Goal: Task Accomplishment & Management: Complete application form

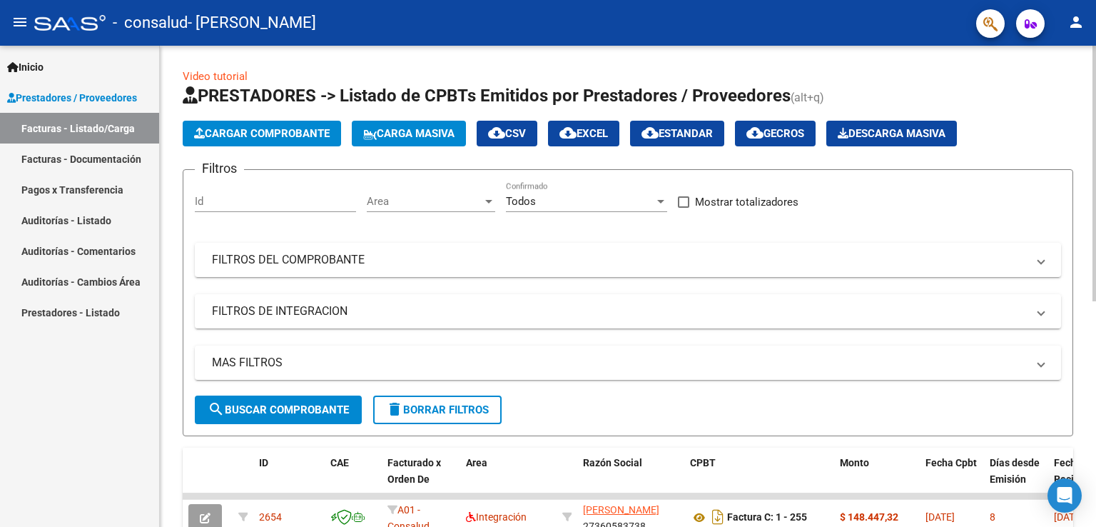
click at [272, 139] on span "Cargar Comprobante" at bounding box center [262, 133] width 136 height 13
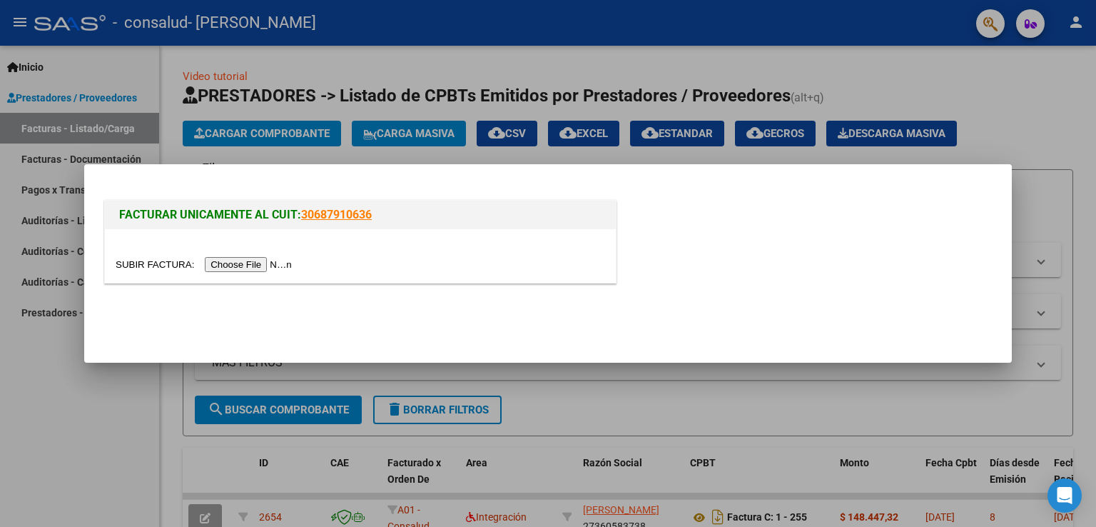
click at [240, 268] on input "file" at bounding box center [206, 264] width 181 height 15
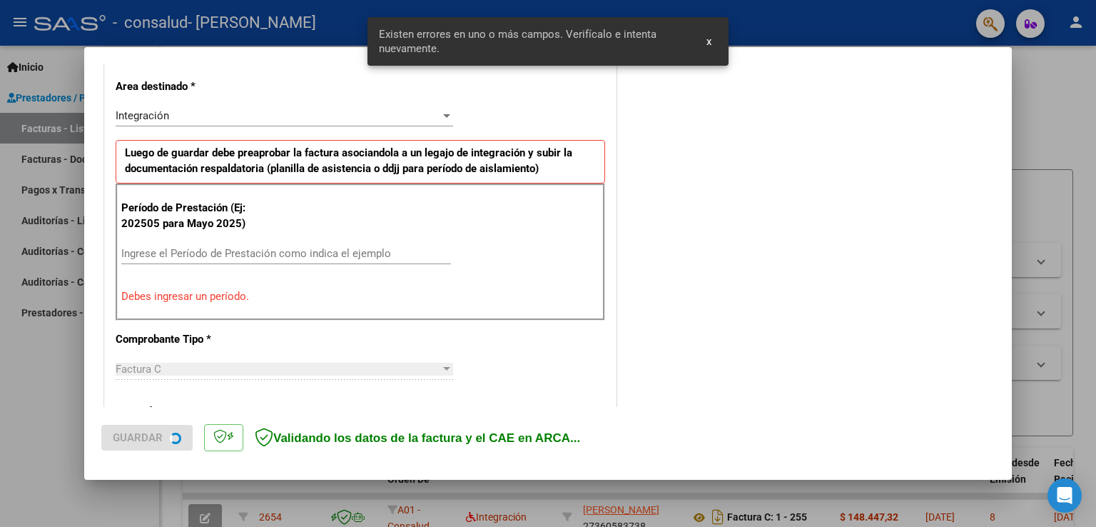
scroll to position [325, 0]
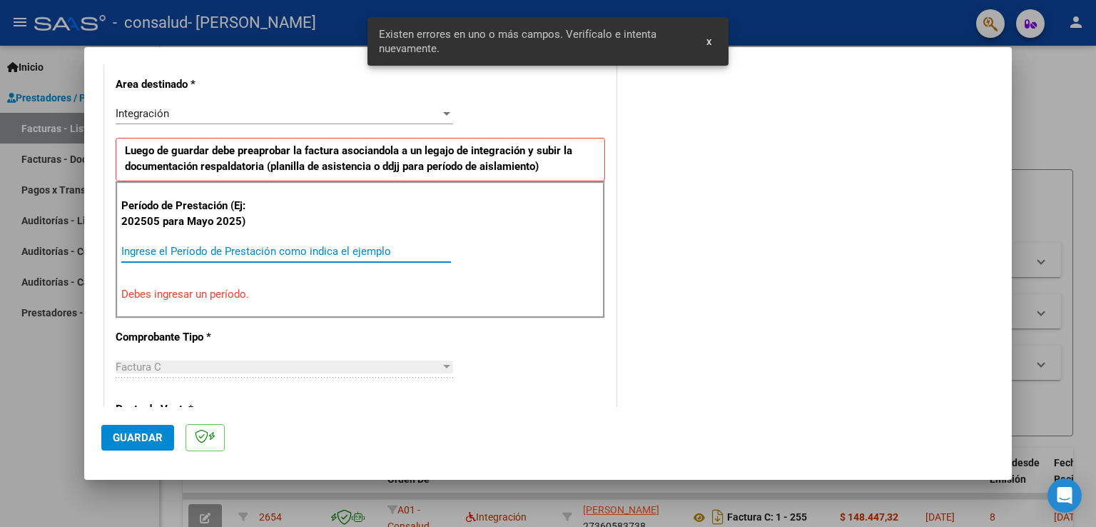
click at [225, 250] on input "Ingrese el Período de Prestación como indica el ejemplo" at bounding box center [286, 251] width 330 height 13
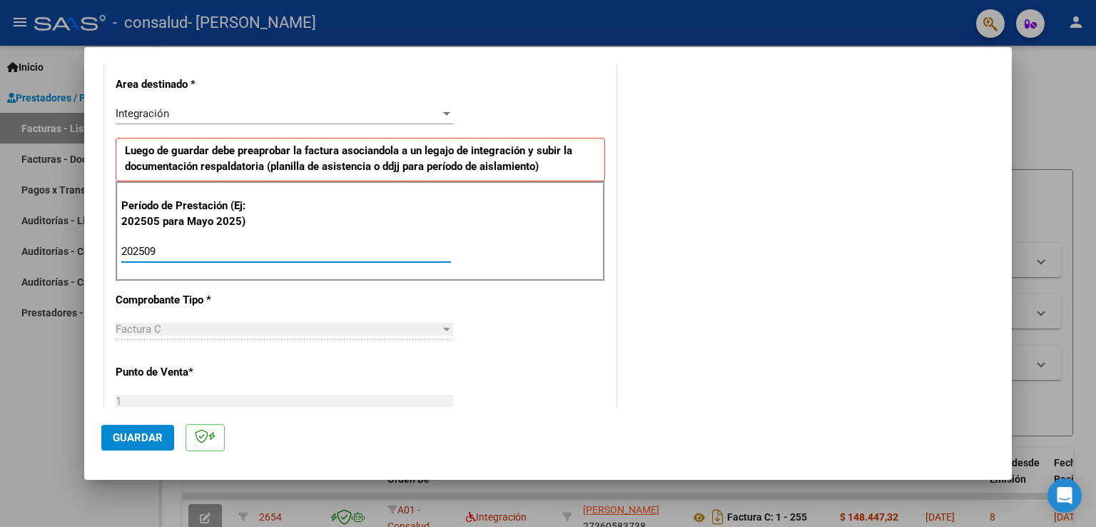
type input "202509"
click at [114, 437] on span "Guardar" at bounding box center [138, 437] width 50 height 13
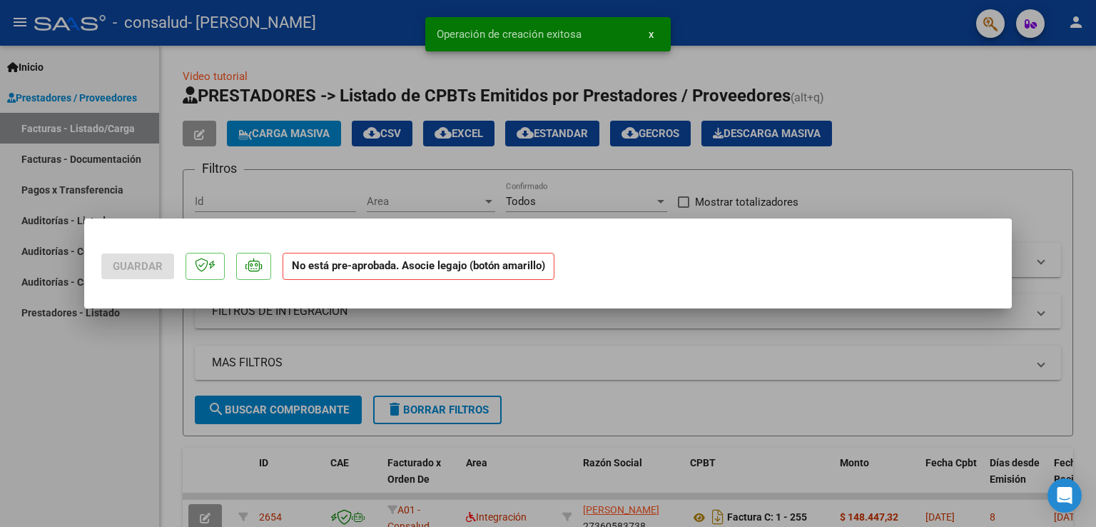
scroll to position [0, 0]
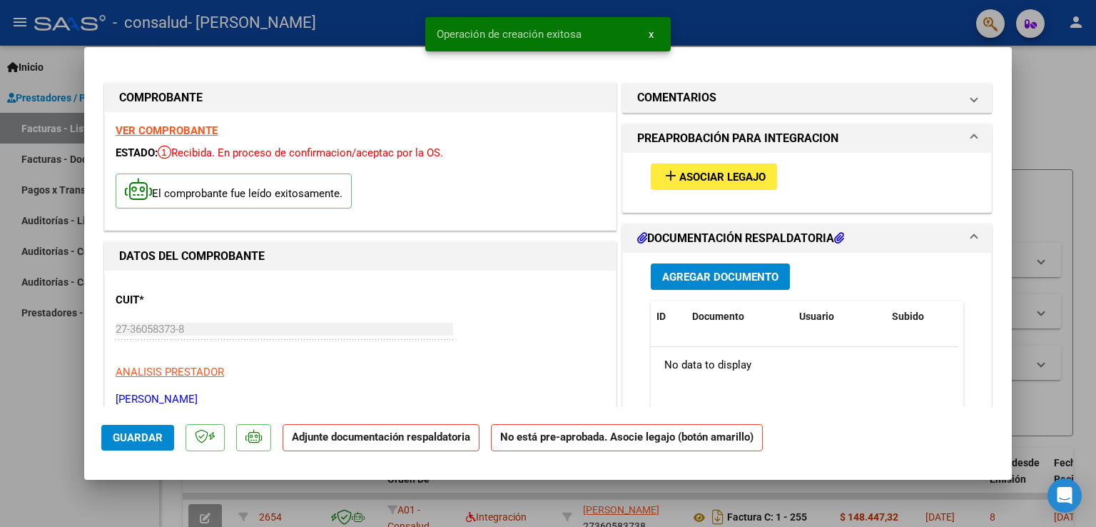
click at [669, 189] on button "add Asociar Legajo" at bounding box center [714, 176] width 126 height 26
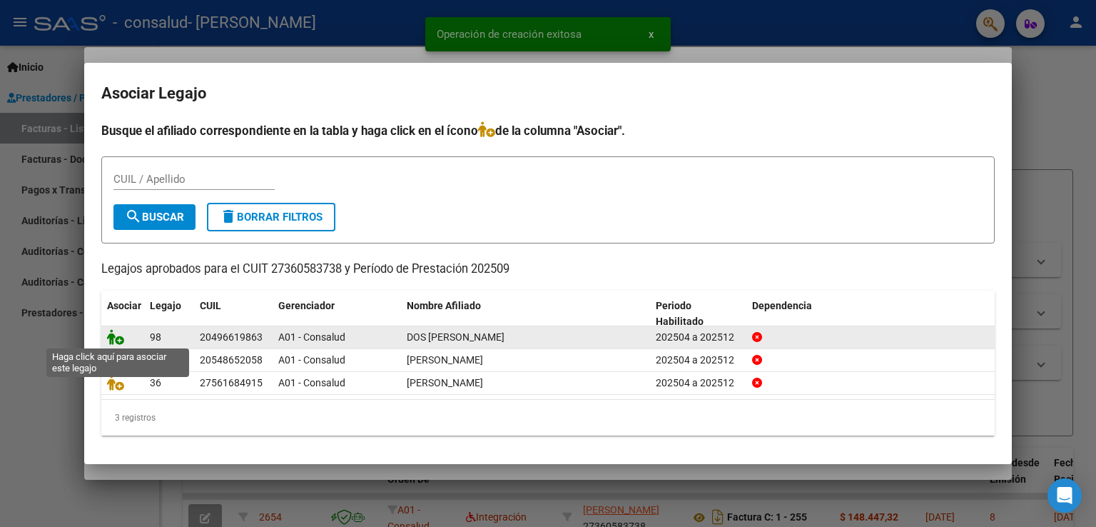
click at [112, 340] on icon at bounding box center [115, 337] width 17 height 16
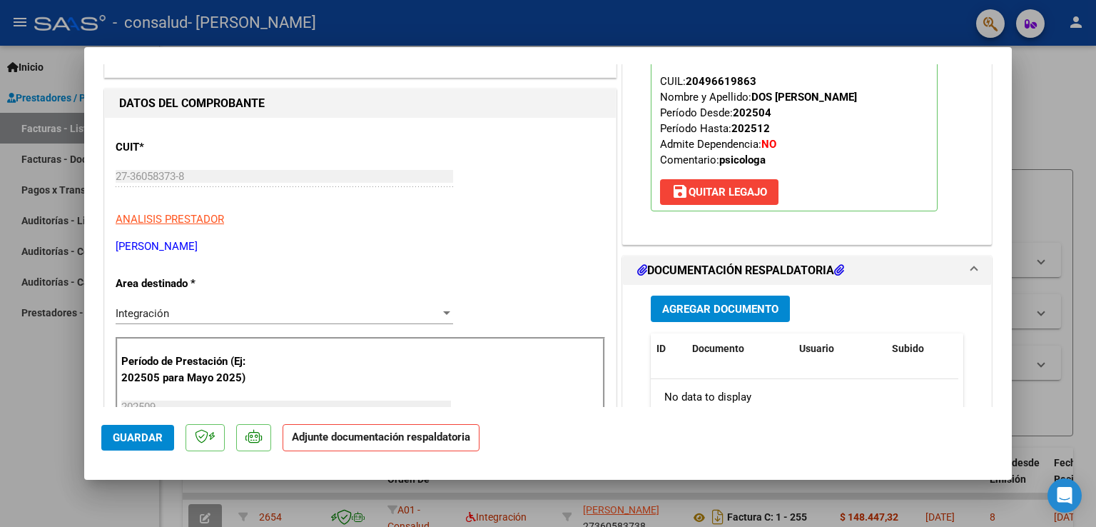
scroll to position [214, 0]
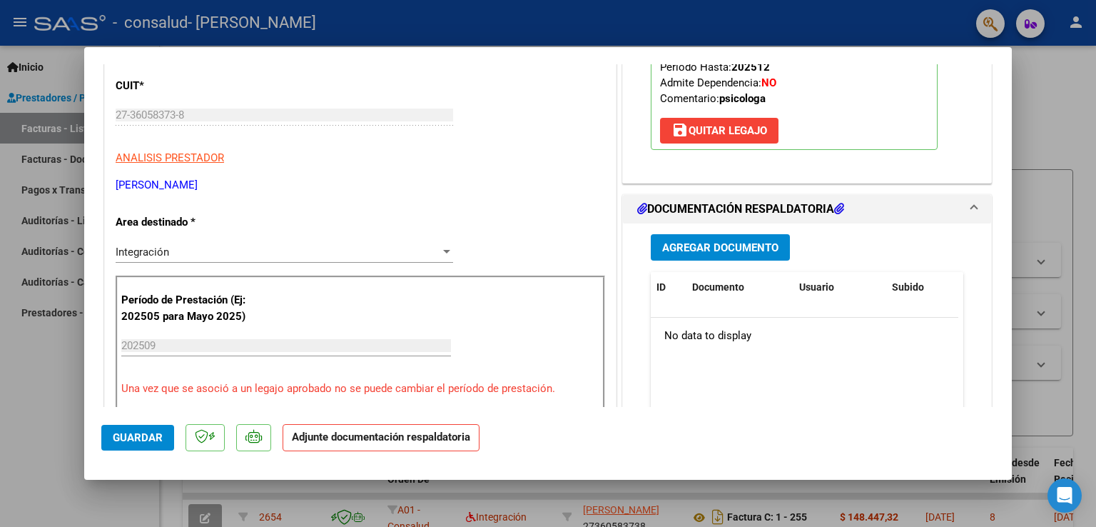
click at [694, 255] on button "Agregar Documento" at bounding box center [720, 247] width 139 height 26
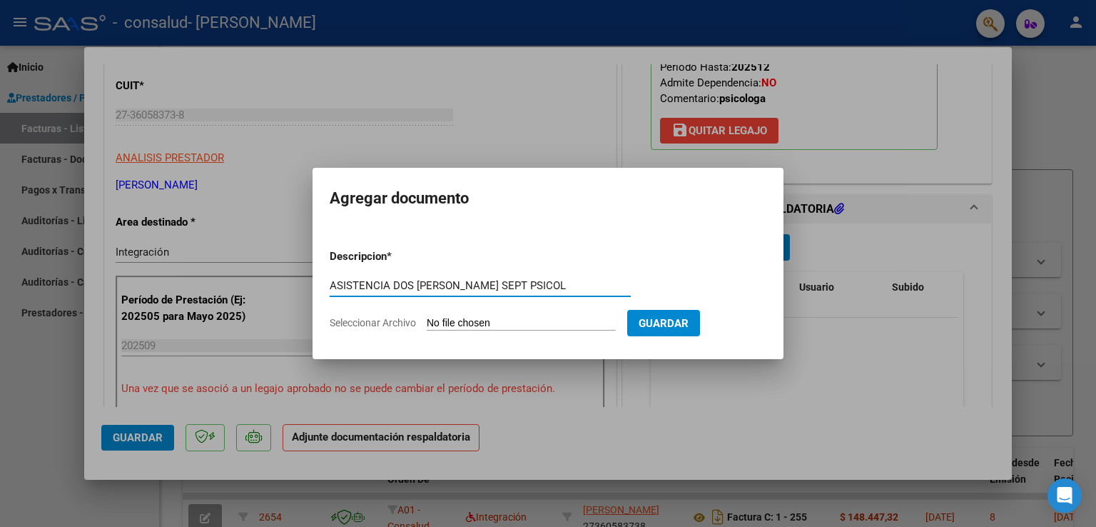
type input "ASISTENCIA DOS [PERSON_NAME] SEPT PSICOL"
click at [542, 326] on input "Seleccionar Archivo" at bounding box center [521, 324] width 189 height 14
type input "C:\fakepath\DOS [PERSON_NAME] ASISTENCIA SEPT PS.pdf"
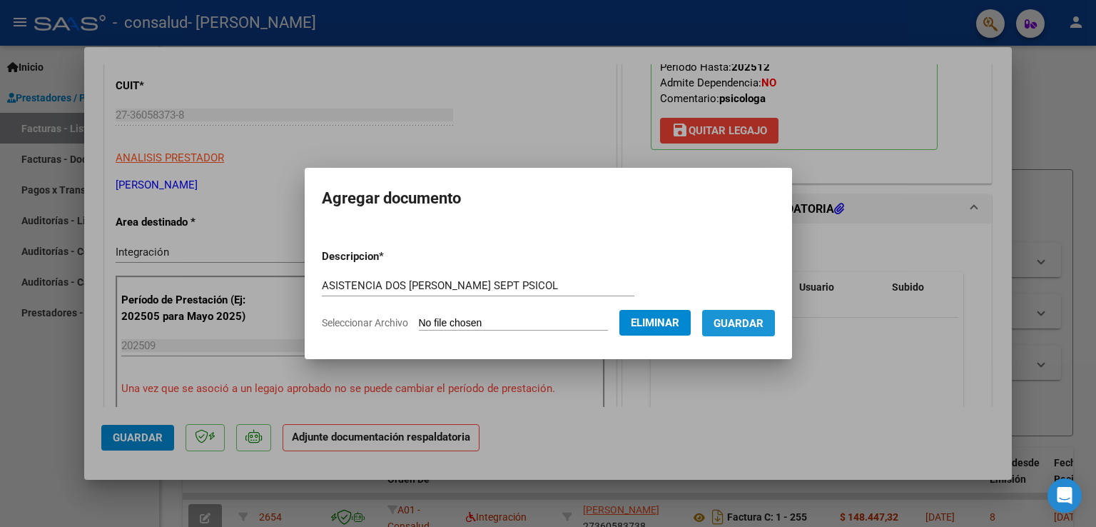
click at [762, 320] on span "Guardar" at bounding box center [739, 323] width 50 height 13
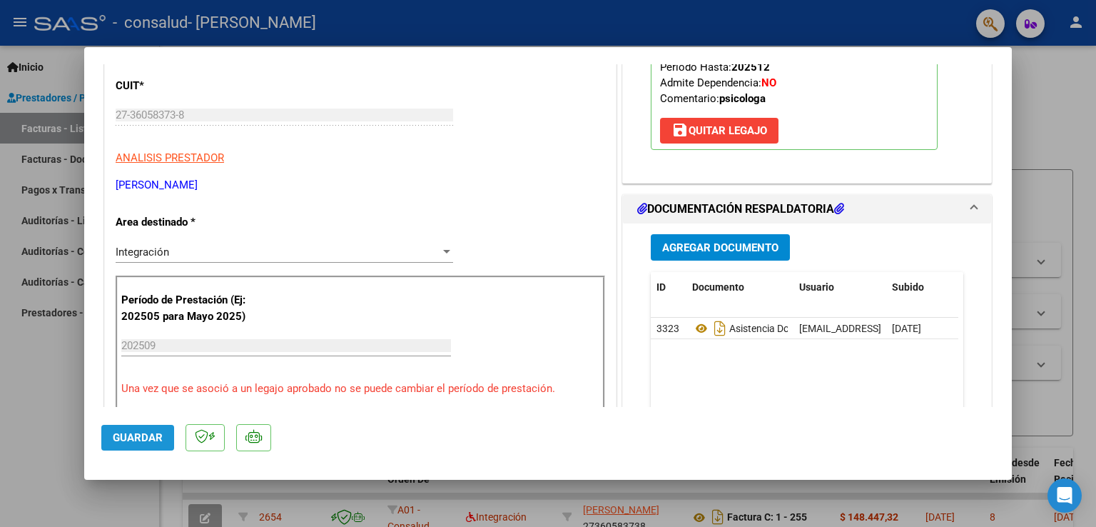
click at [148, 438] on span "Guardar" at bounding box center [138, 437] width 50 height 13
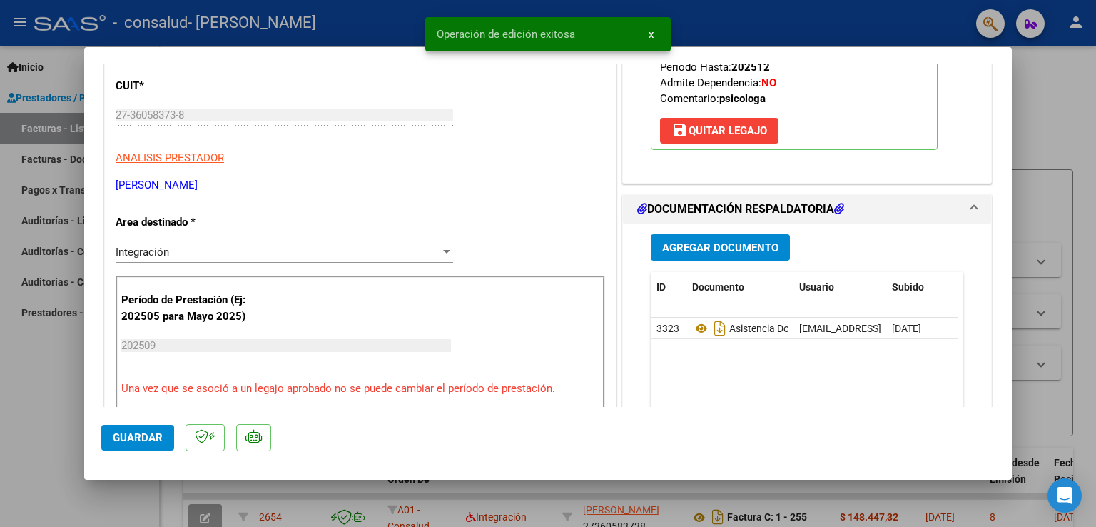
click at [1043, 119] on div at bounding box center [548, 263] width 1096 height 527
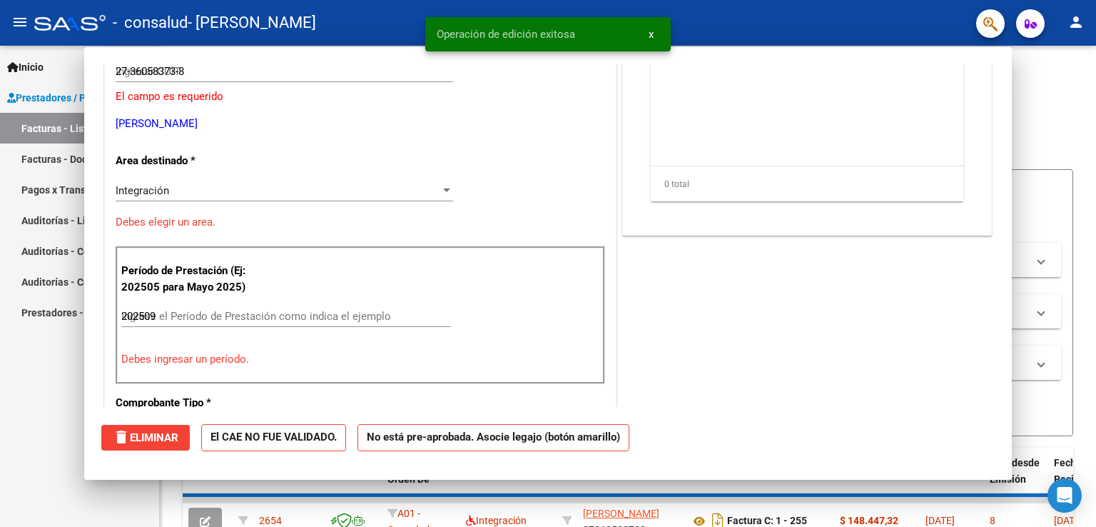
type input "$ 0,00"
